Goal: Task Accomplishment & Management: Complete application form

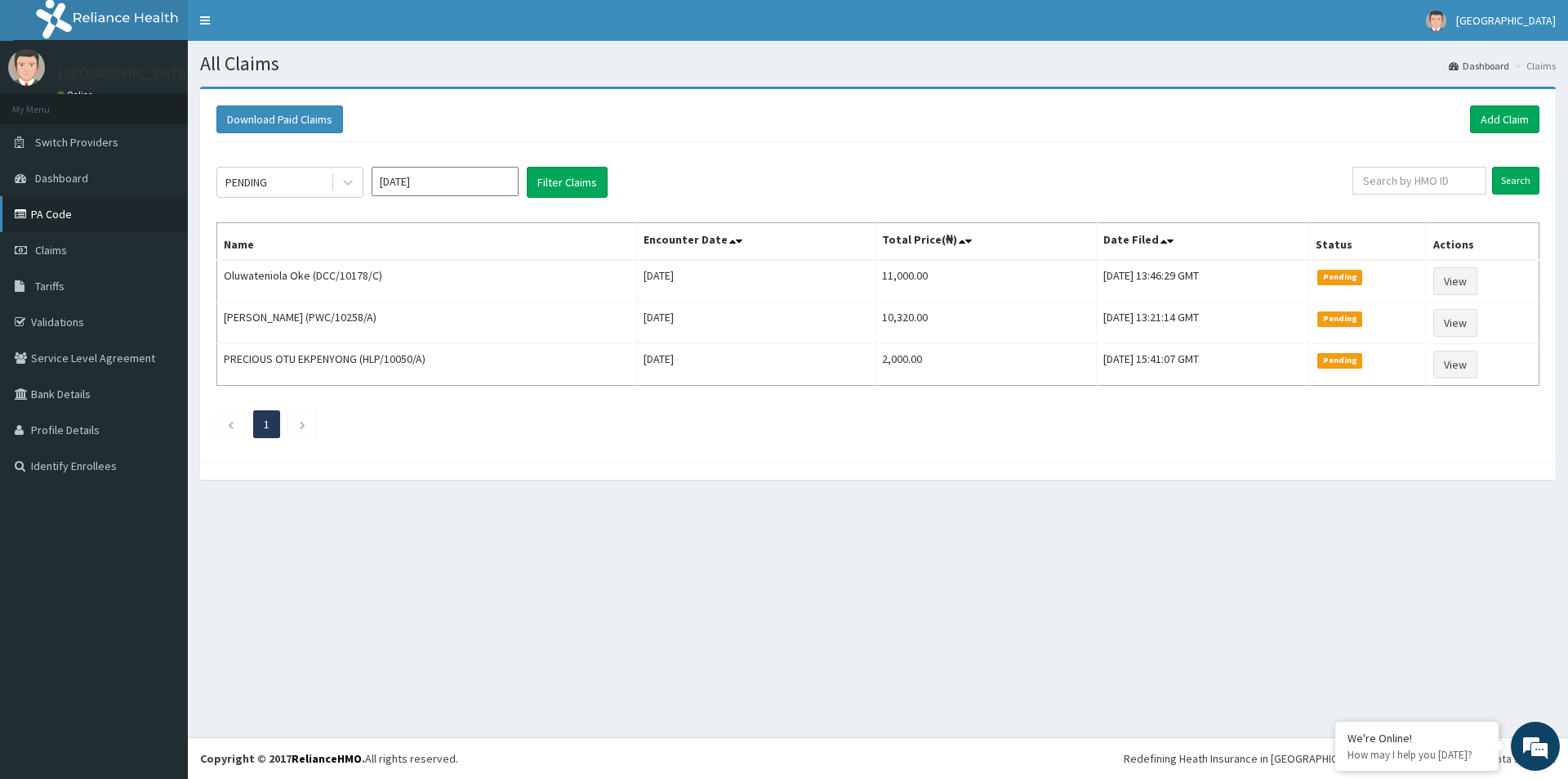
click at [45, 224] on link "PA Code" at bounding box center [94, 214] width 188 height 35
click at [1500, 113] on link "Add Claim" at bounding box center [1505, 119] width 69 height 28
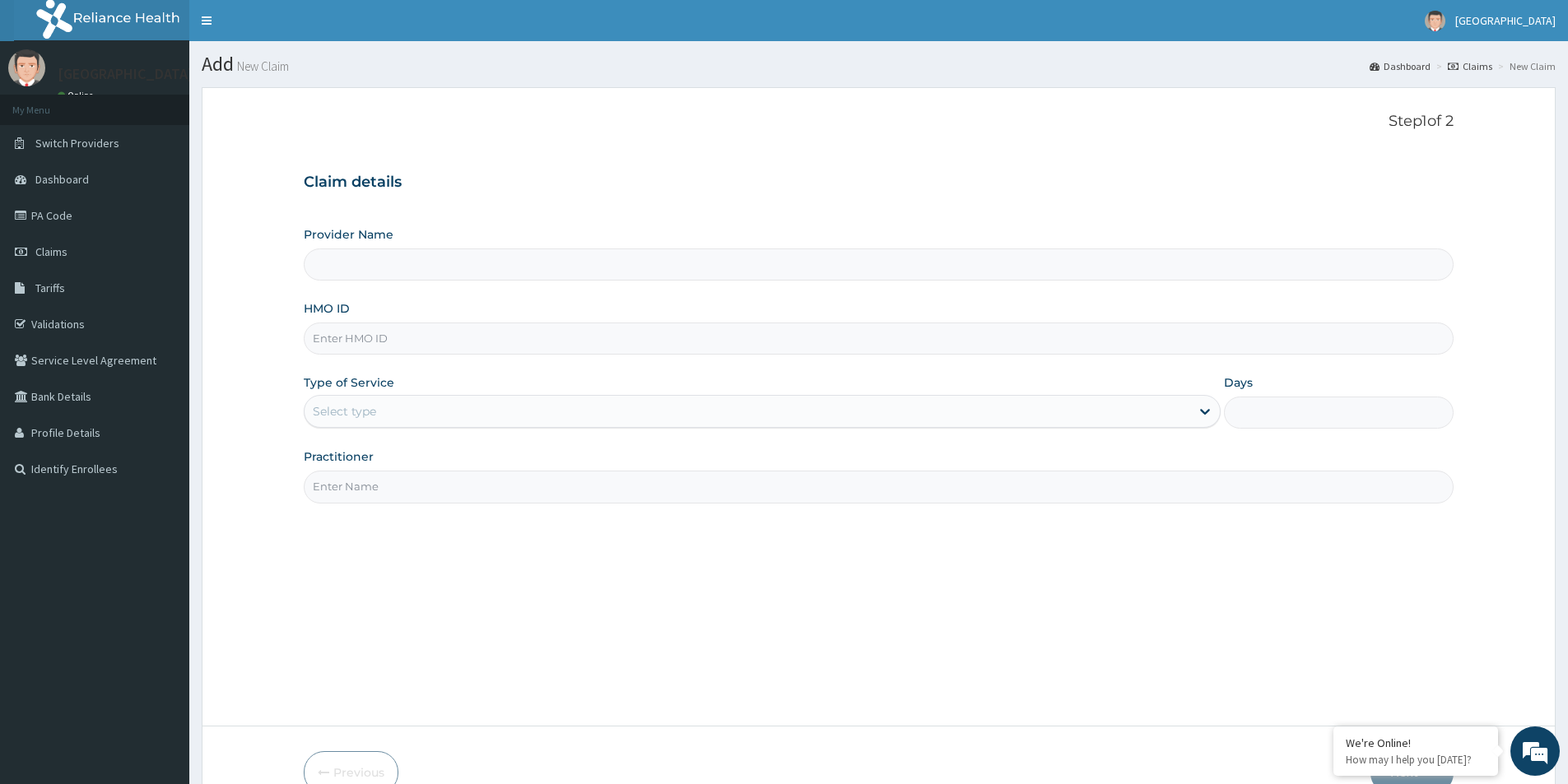
type input "Mother And Child Hospital- IKEJA"
click at [464, 341] on input "HMO ID" at bounding box center [879, 338] width 1150 height 32
type input "JEE/10143/B"
click at [467, 413] on div "Select type" at bounding box center [748, 411] width 886 height 27
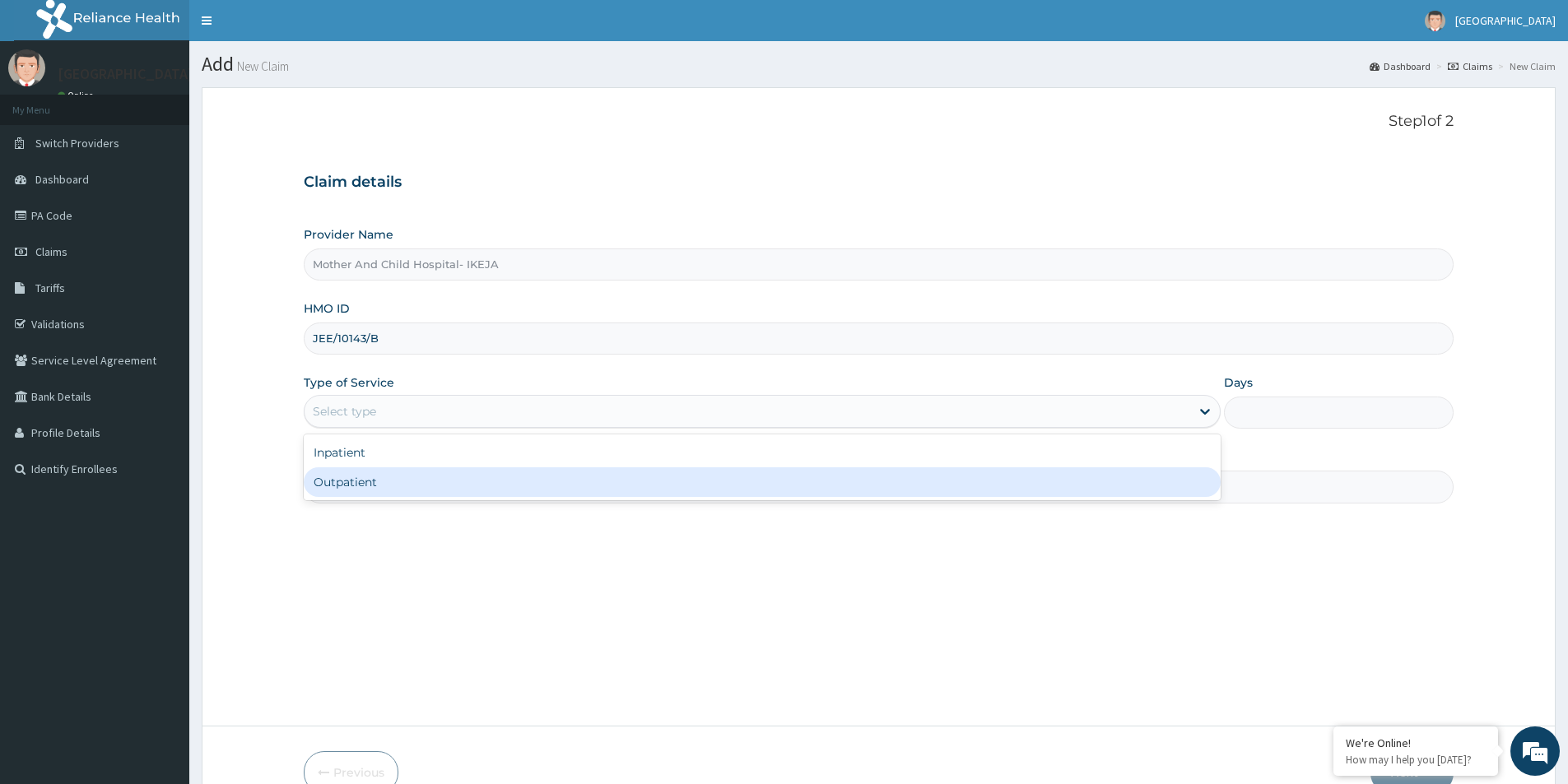
click at [351, 480] on div "Outpatient" at bounding box center [762, 482] width 917 height 30
type input "1"
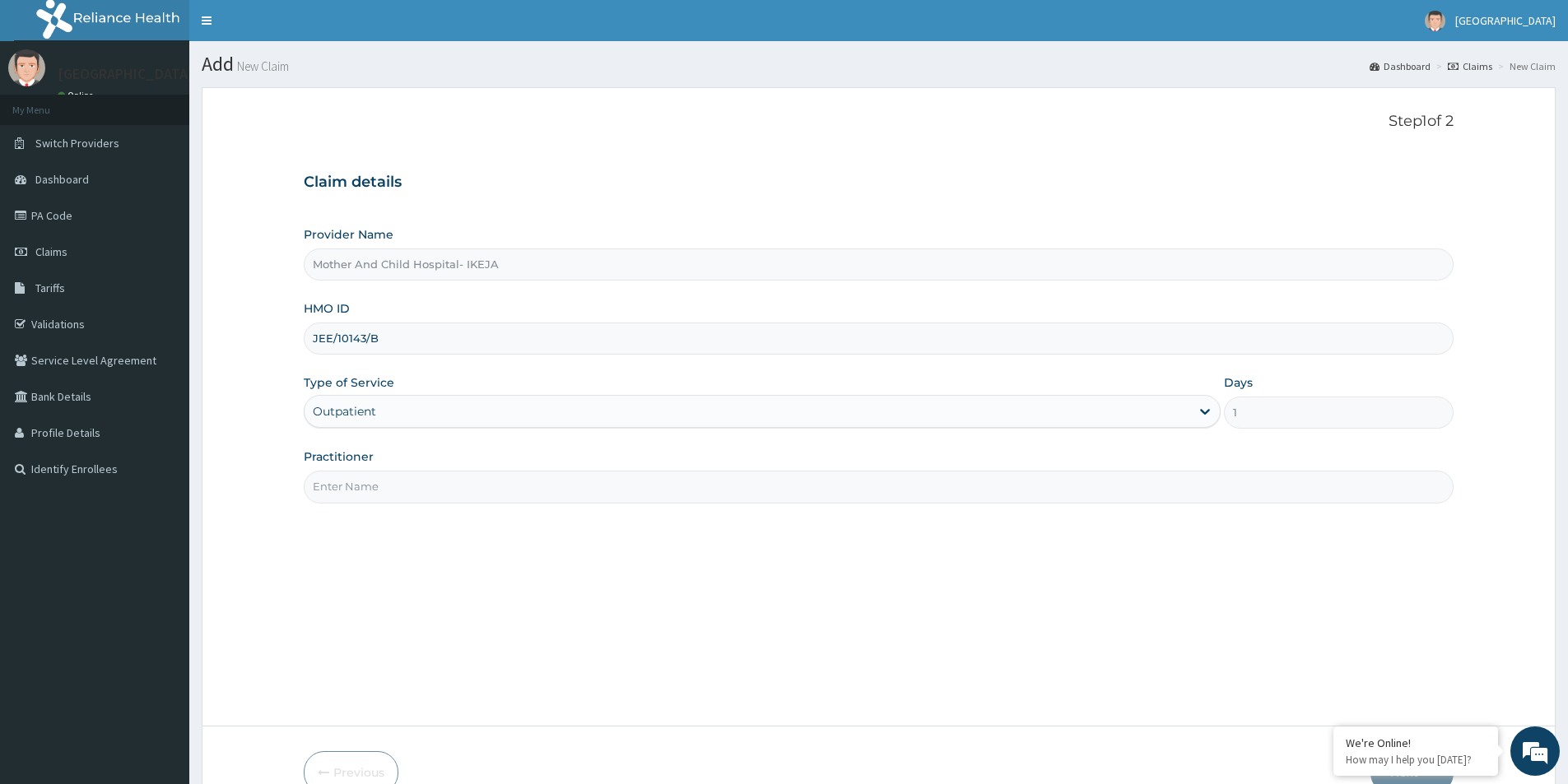
click at [426, 489] on input "Practitioner" at bounding box center [879, 486] width 1150 height 32
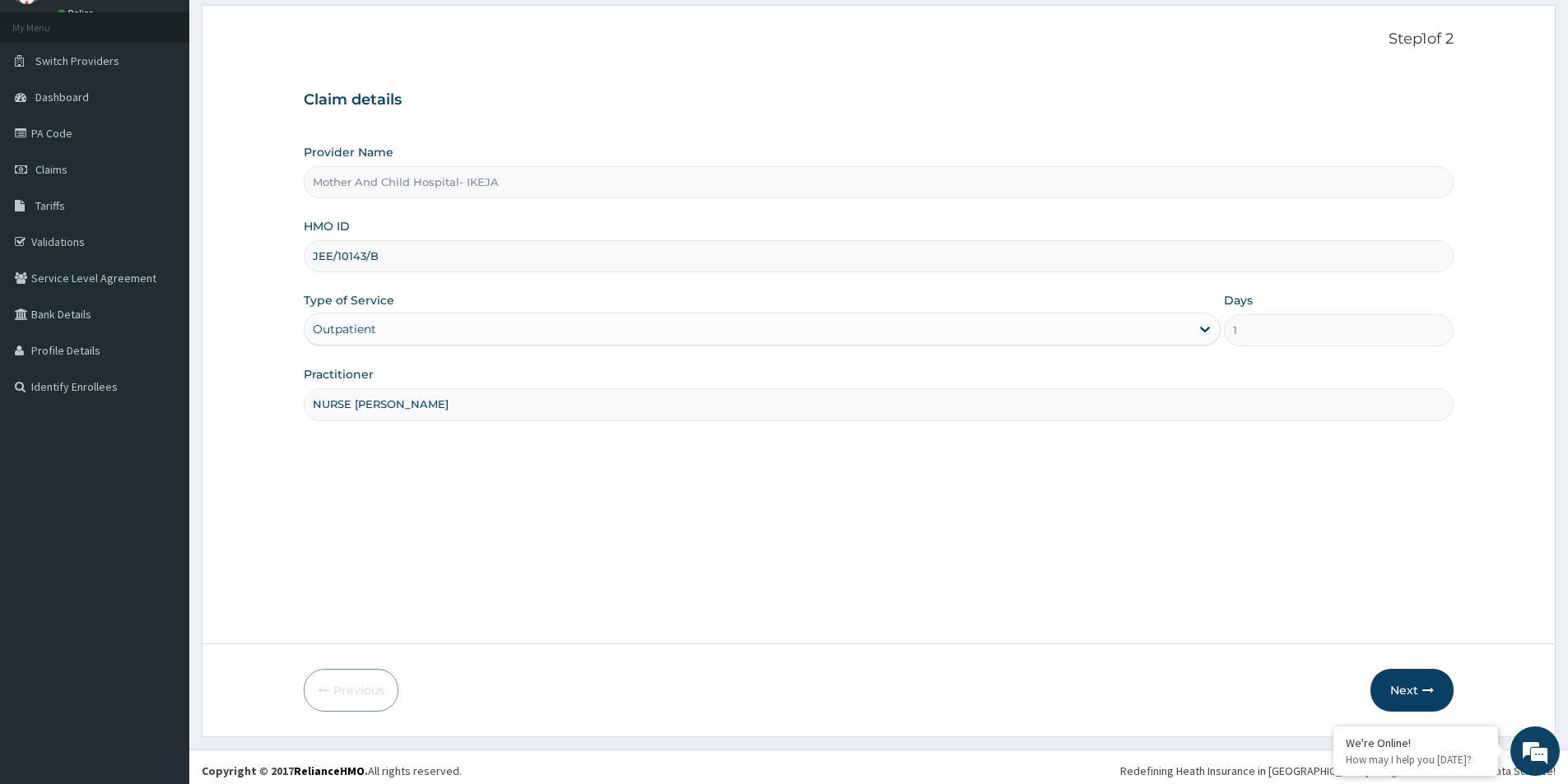
scroll to position [89, 0]
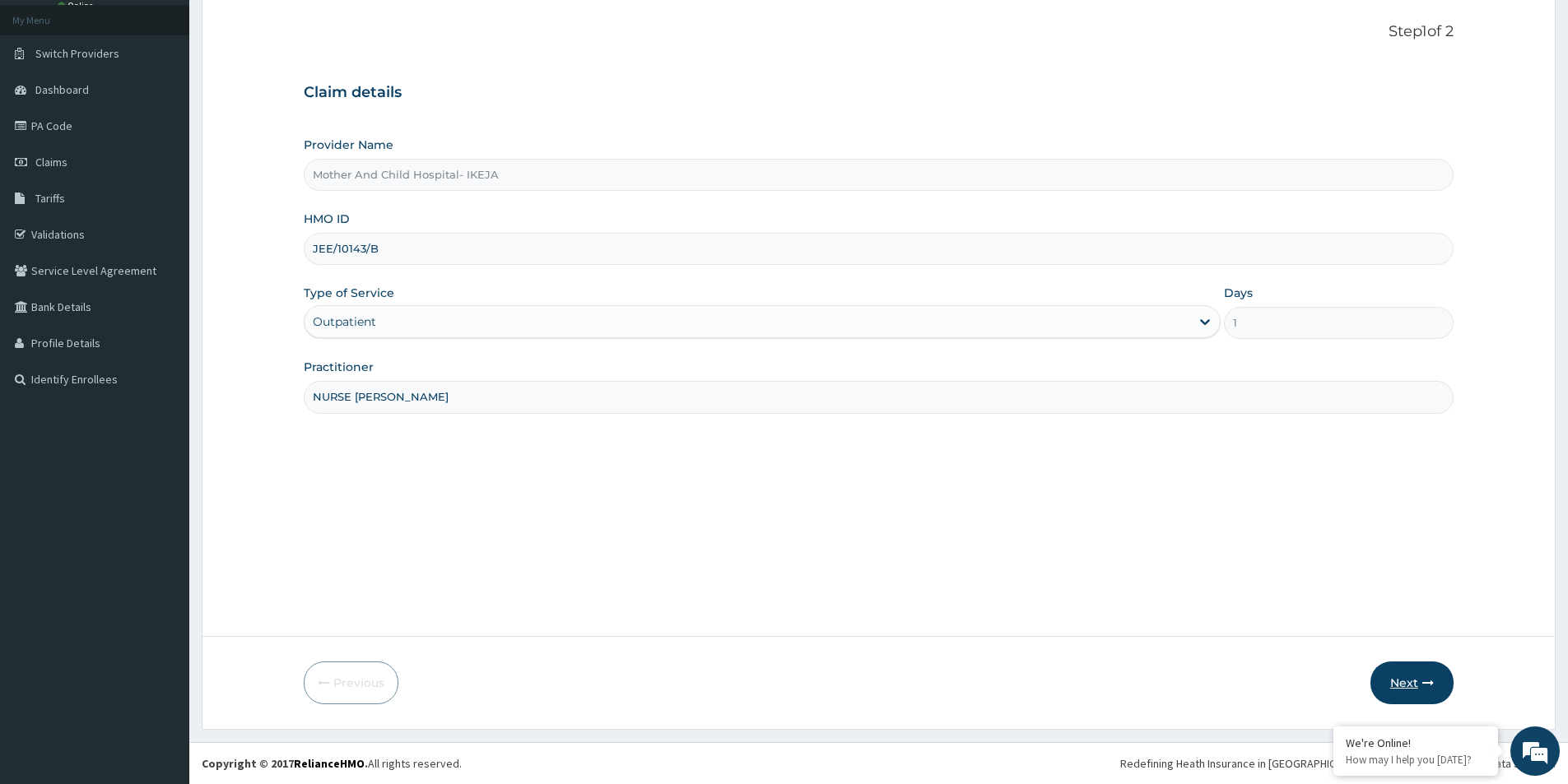
type input "NURSE RHODA"
click at [1417, 680] on button "Next" at bounding box center [1412, 682] width 83 height 43
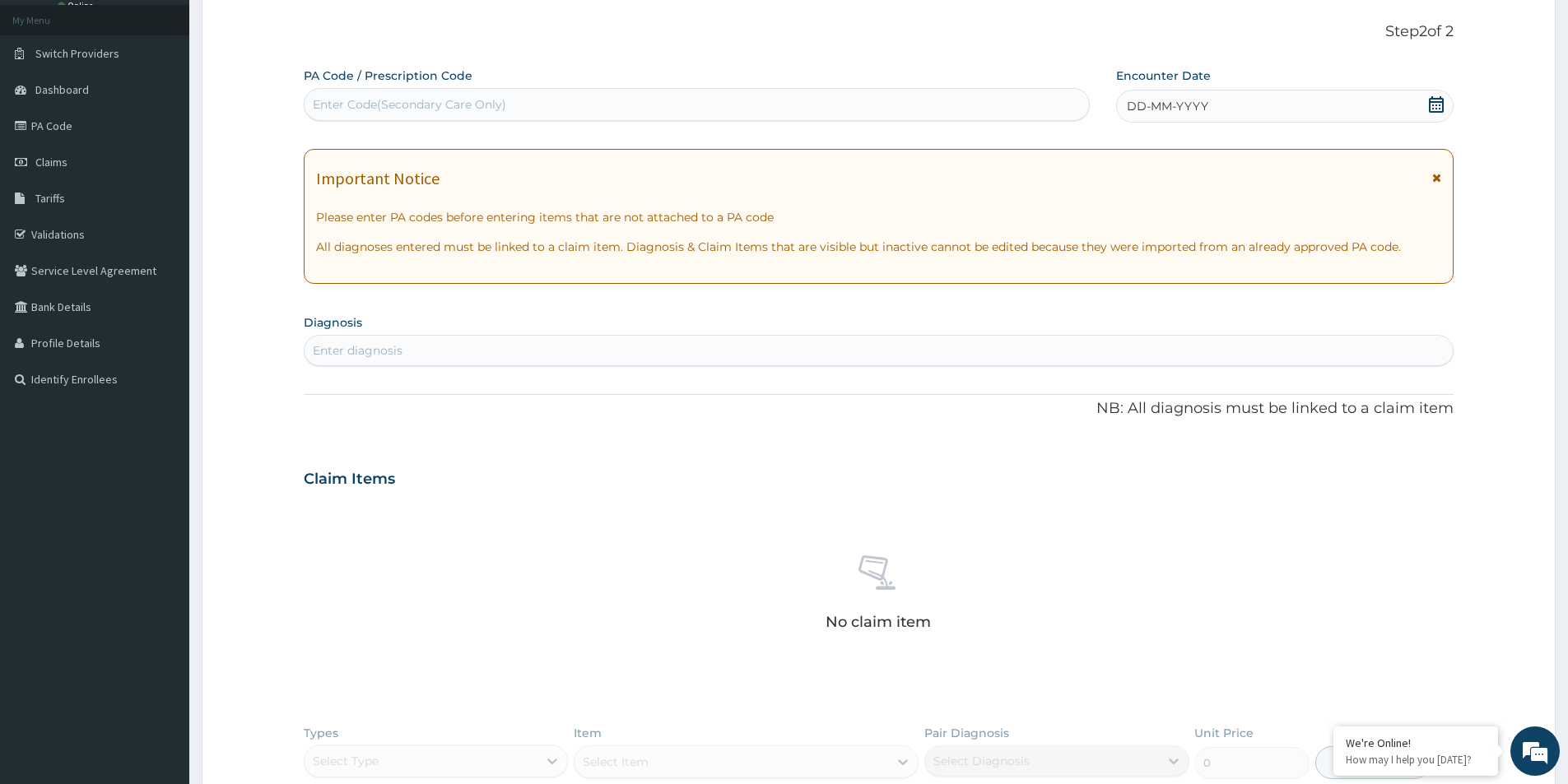
click at [900, 105] on div "Enter Code(Secondary Care Only)" at bounding box center [697, 104] width 784 height 27
paste input "PA/8B62DA"
type input "PA/8B62DA"
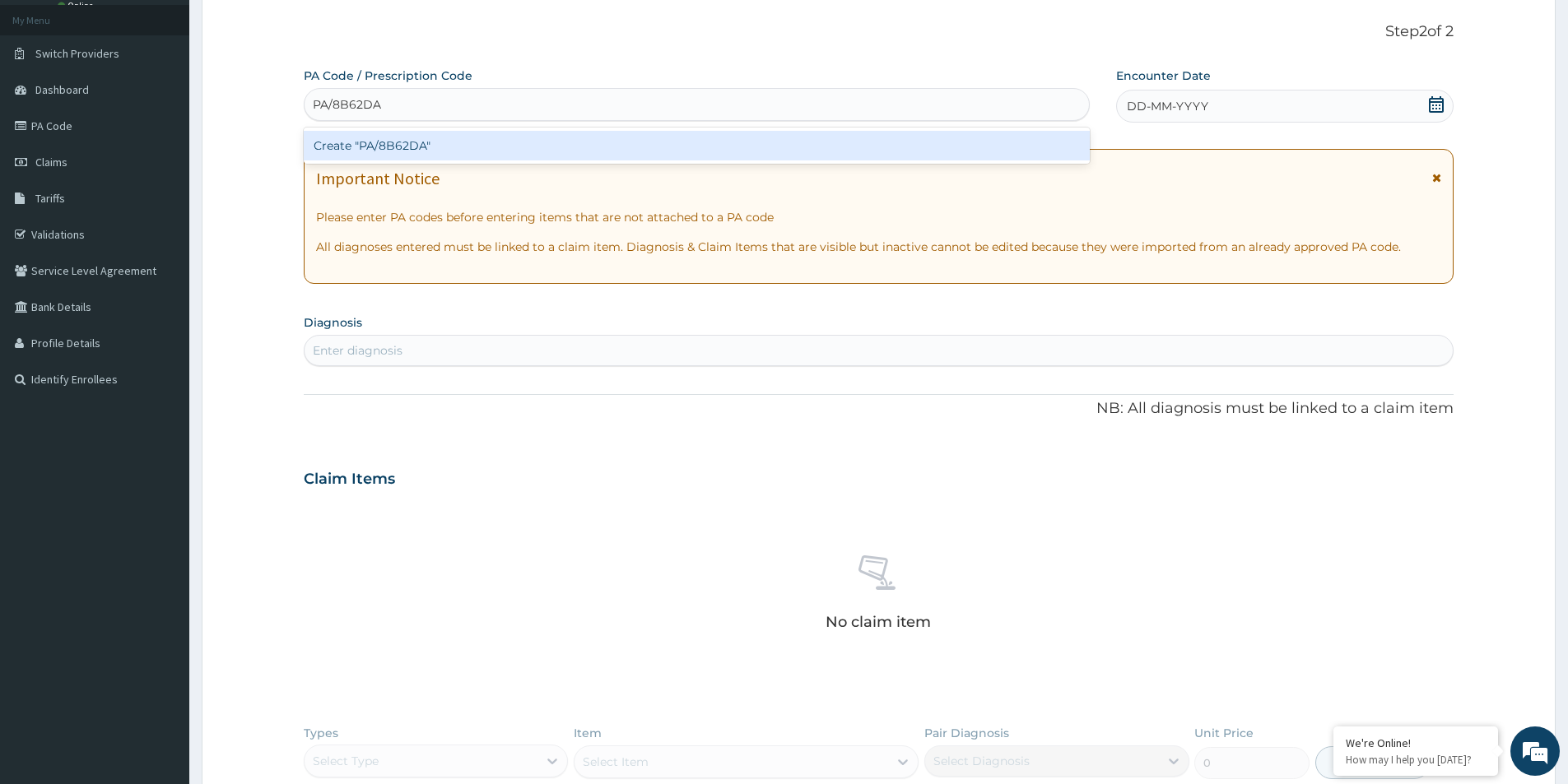
click at [874, 161] on div "Create "PA/8B62DA"" at bounding box center [697, 146] width 786 height 30
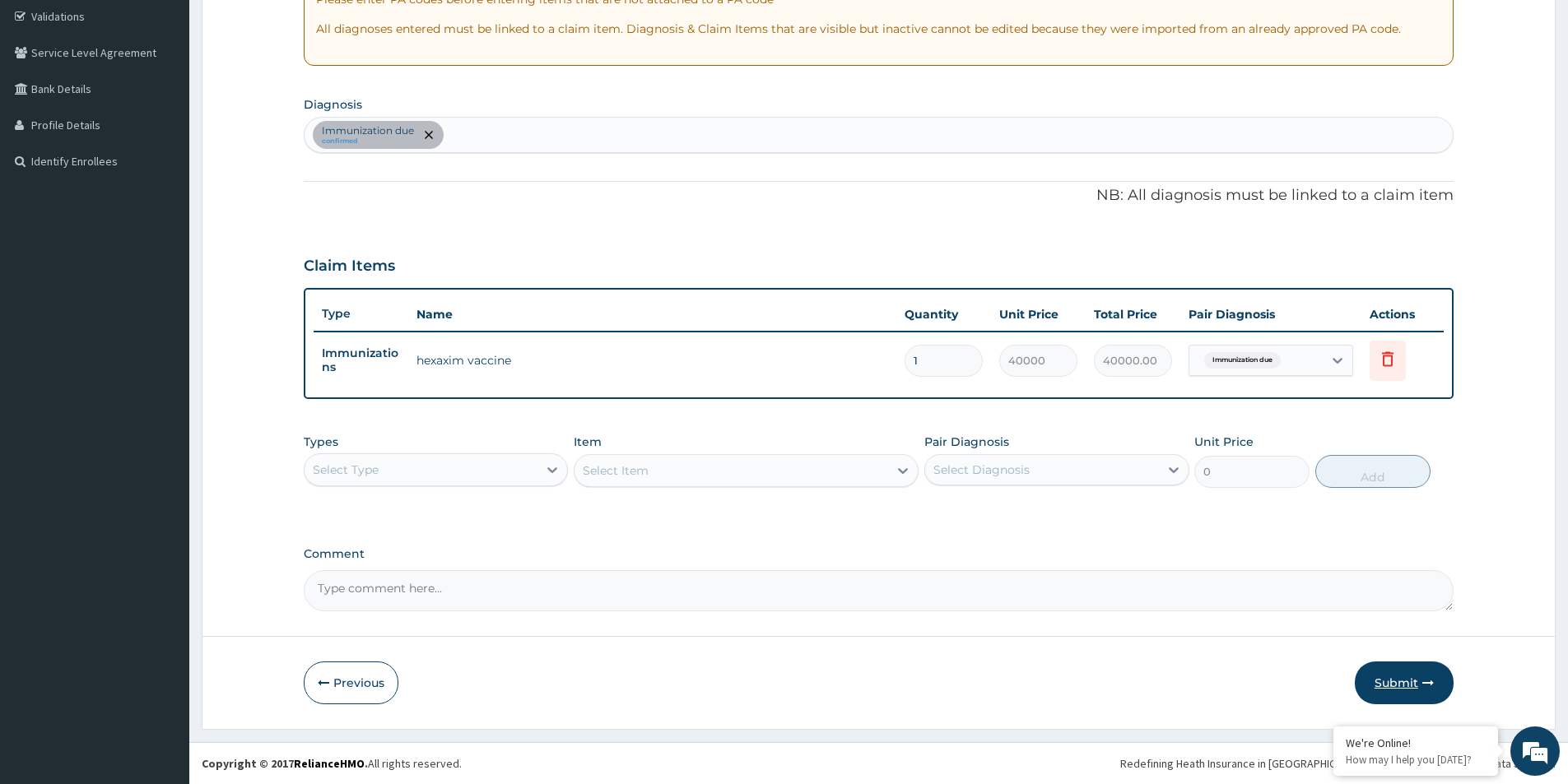
click at [1419, 686] on button "Submit" at bounding box center [1403, 682] width 98 height 43
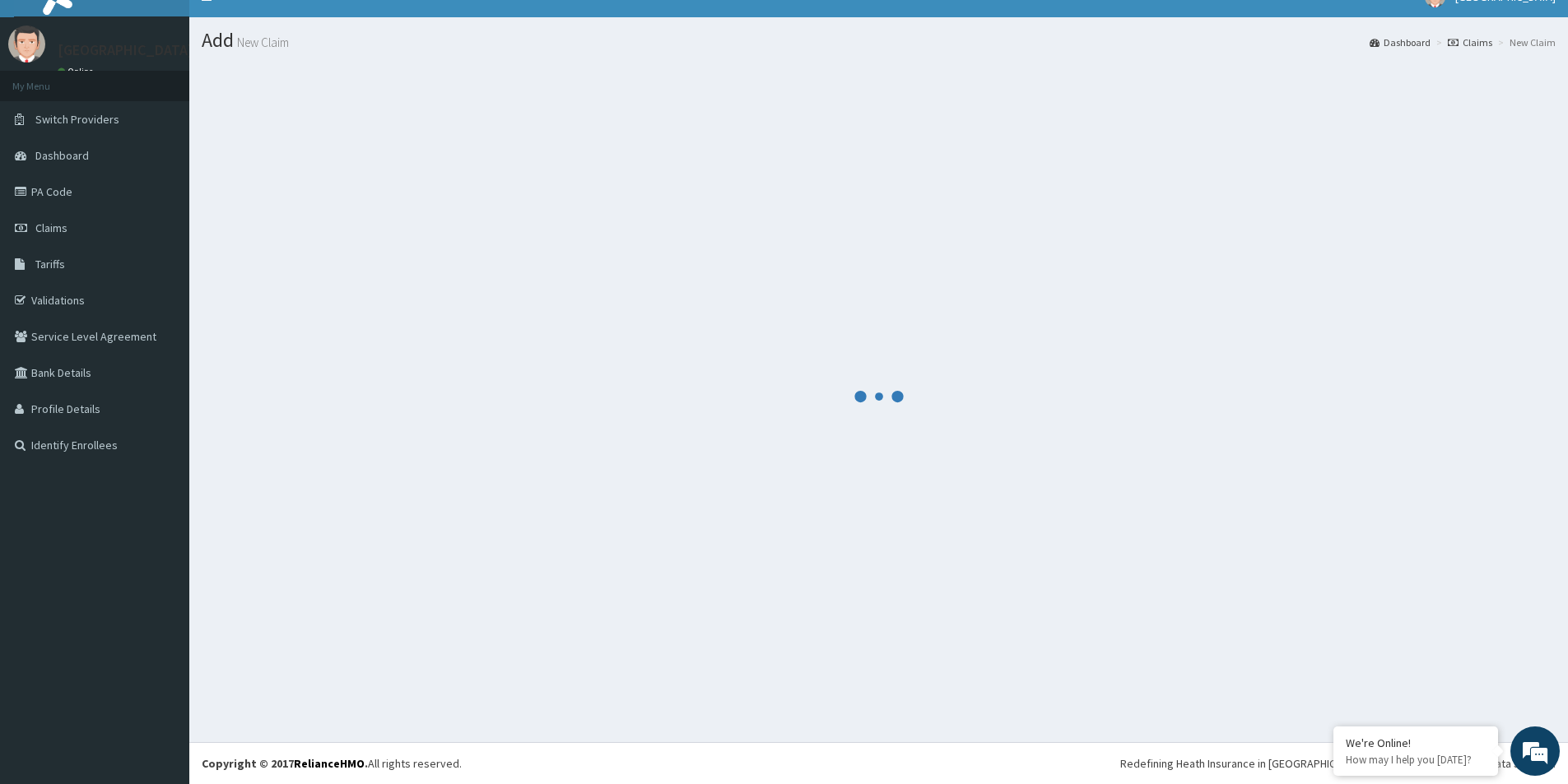
scroll to position [308, 0]
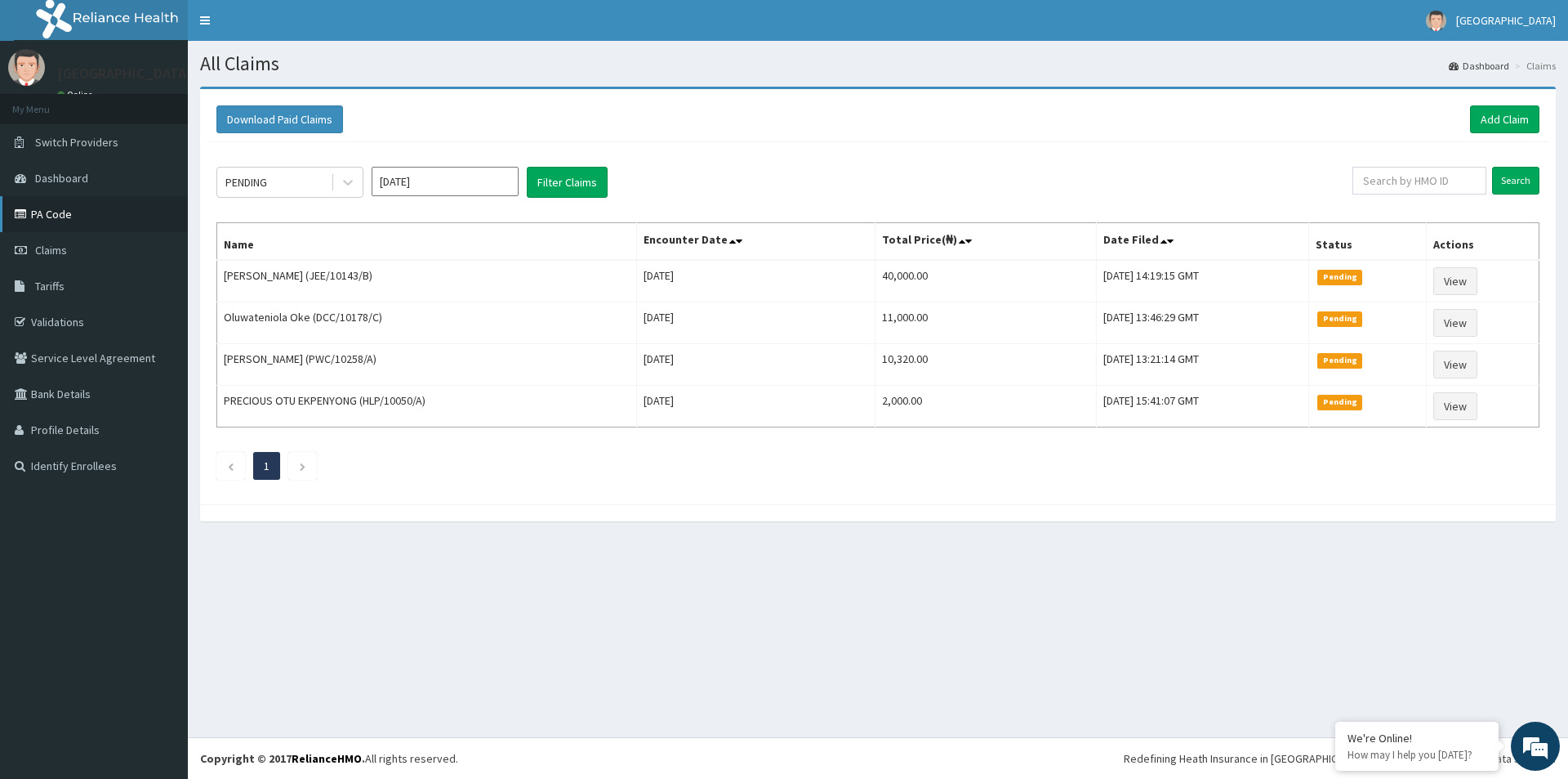
click at [89, 213] on link "PA Code" at bounding box center [94, 214] width 188 height 35
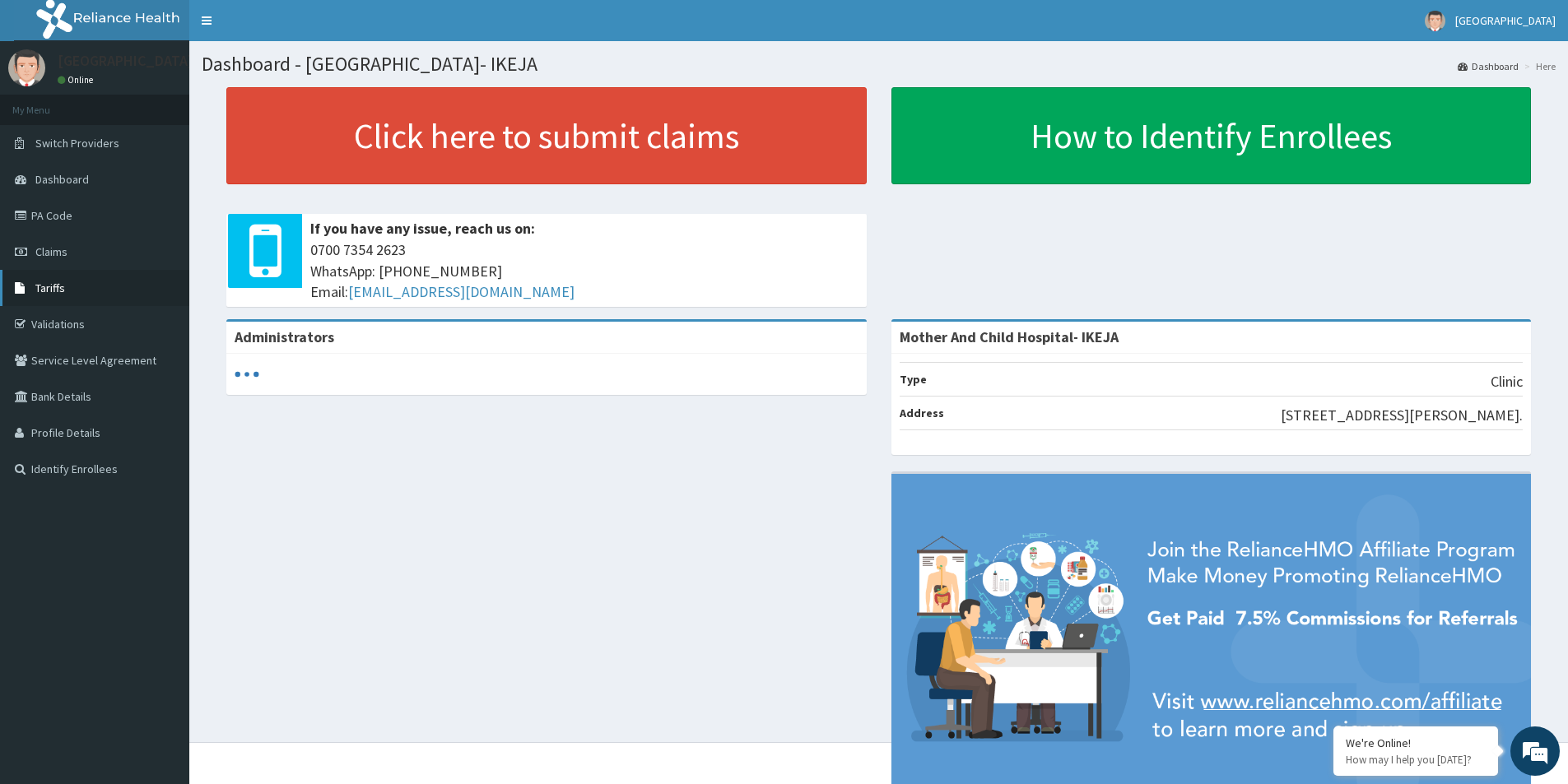
click at [65, 296] on link "Tariffs" at bounding box center [94, 288] width 190 height 36
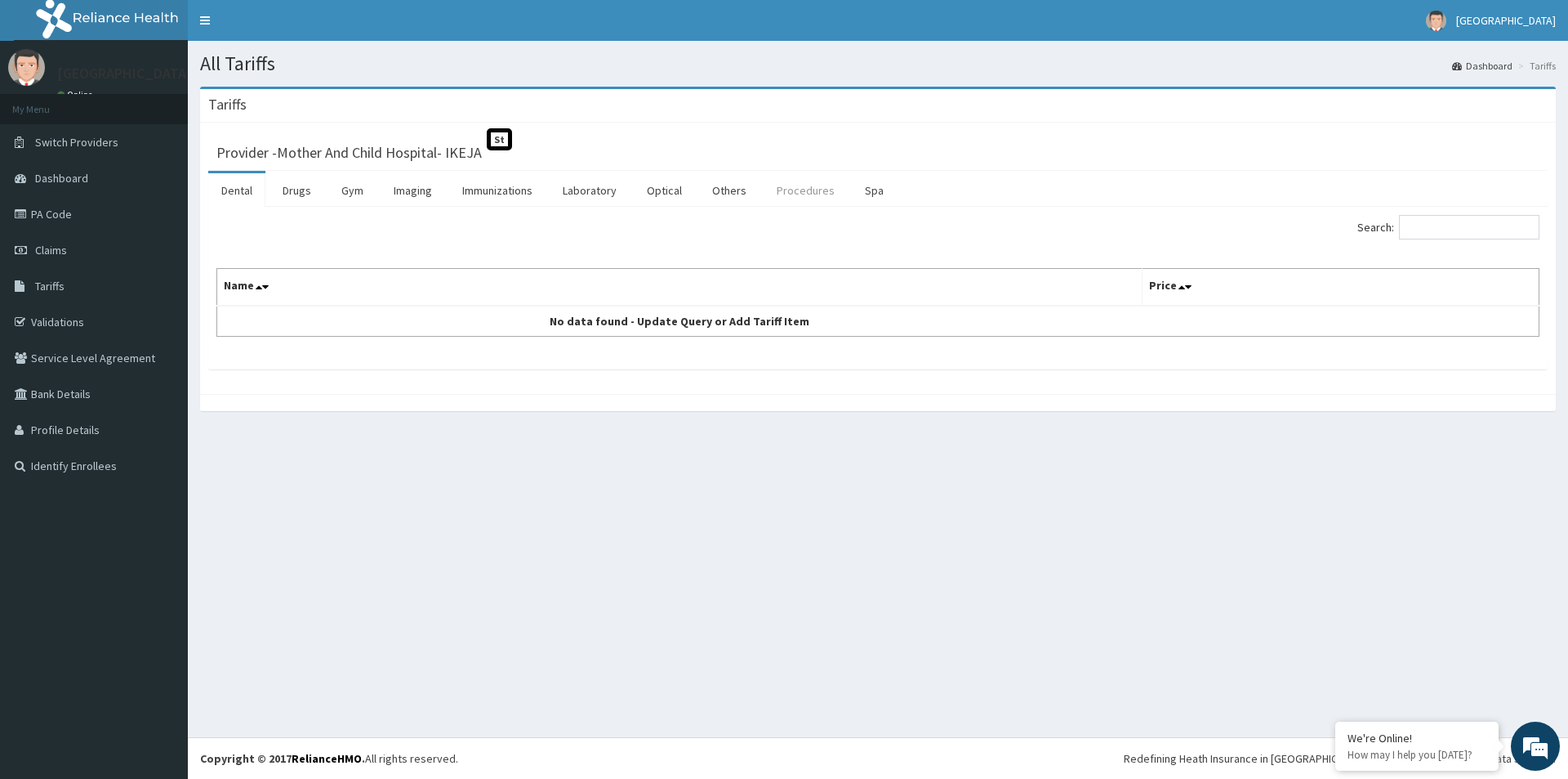
click at [819, 199] on link "Procedures" at bounding box center [805, 190] width 84 height 35
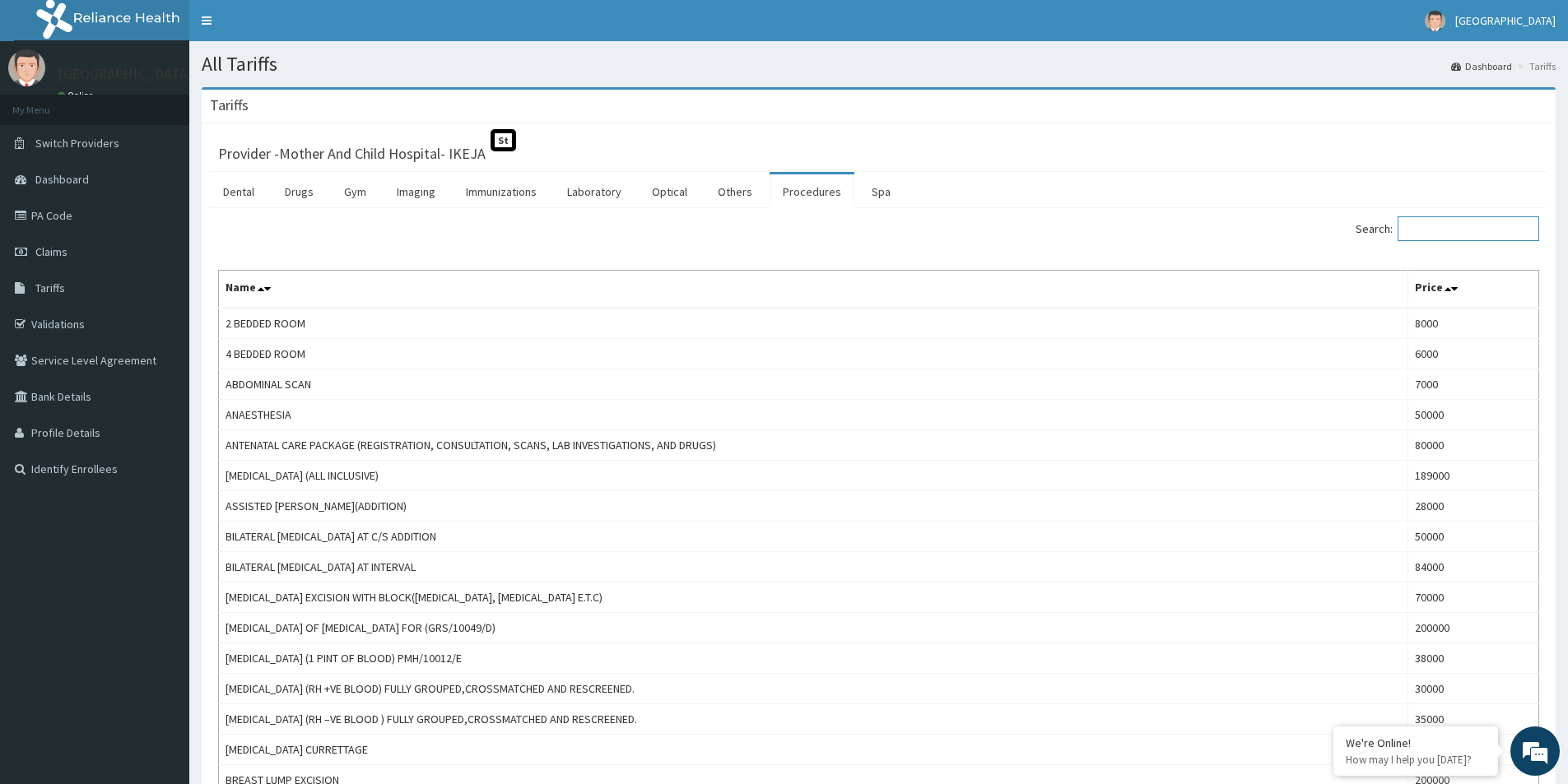
click at [1489, 233] on input "Search:" at bounding box center [1468, 228] width 142 height 25
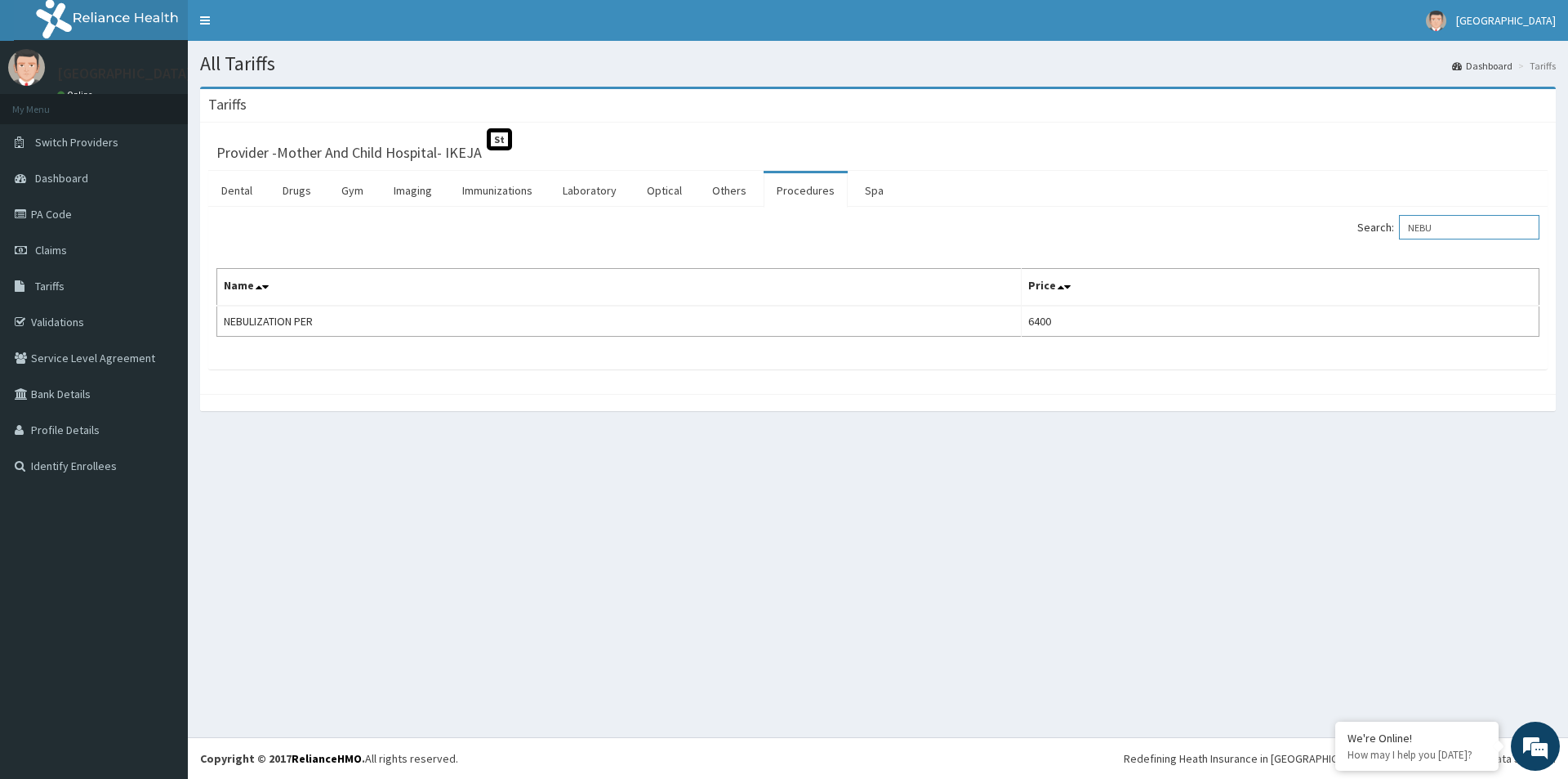
type input "NEBU"
